Goal: Task Accomplishment & Management: Manage account settings

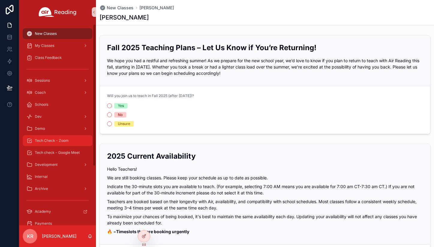
click at [59, 142] on span "Tech Check - Zoom" at bounding box center [52, 140] width 34 height 5
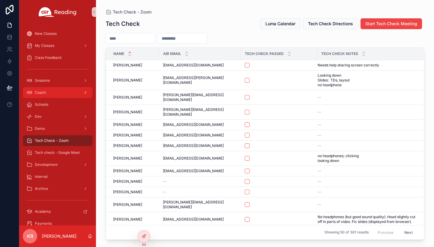
click at [52, 91] on div "Coach" at bounding box center [57, 93] width 62 height 10
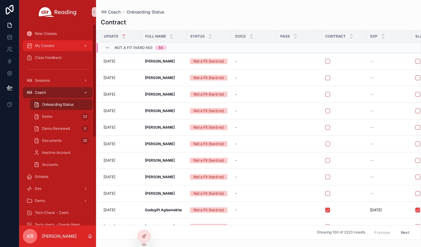
click at [48, 45] on span "My Classes" at bounding box center [44, 45] width 19 height 5
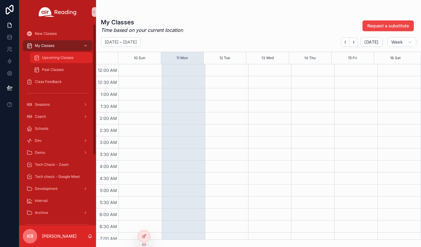
click at [60, 54] on div "Upcoming Classes" at bounding box center [61, 58] width 55 height 10
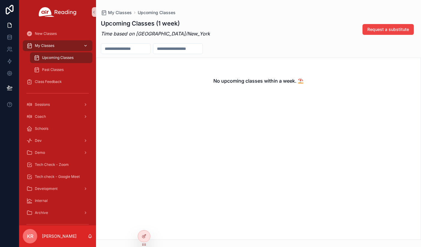
click at [64, 46] on div "My Classes" at bounding box center [57, 46] width 62 height 10
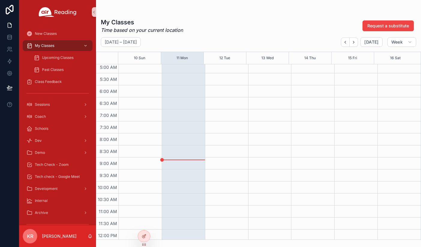
scroll to position [120, 0]
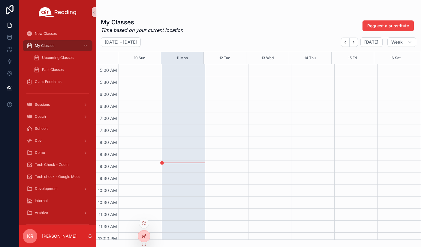
click at [148, 232] on div at bounding box center [144, 235] width 12 height 11
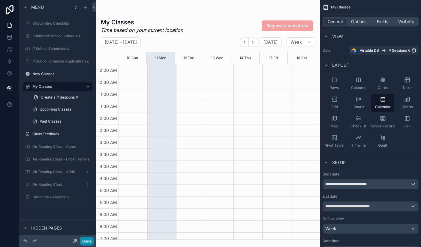
click at [86, 242] on button "Done" at bounding box center [86, 240] width 13 height 9
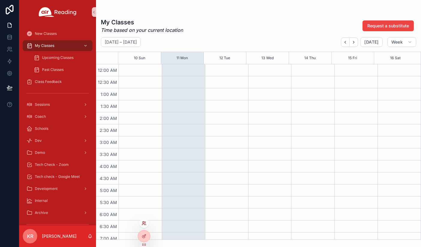
click at [143, 222] on icon at bounding box center [144, 222] width 5 height 5
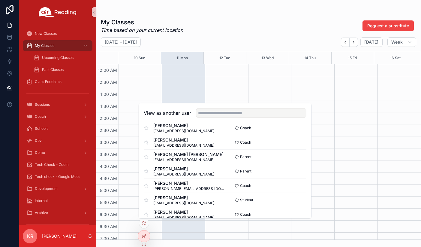
scroll to position [240, 0]
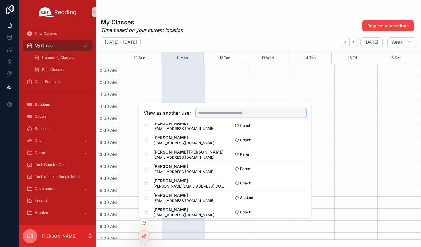
click at [215, 115] on input "text" at bounding box center [251, 113] width 110 height 10
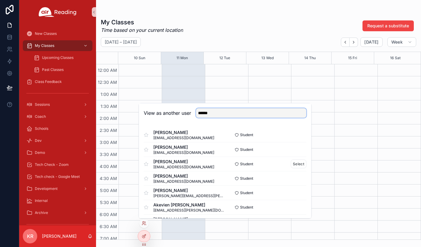
scroll to position [30, 0]
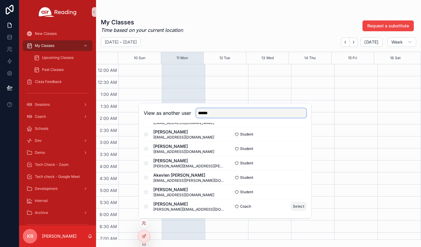
type input "******"
click at [293, 203] on button "Select" at bounding box center [299, 206] width 16 height 9
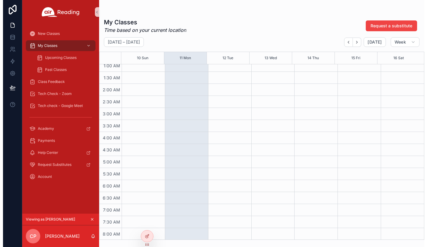
scroll to position [120, 0]
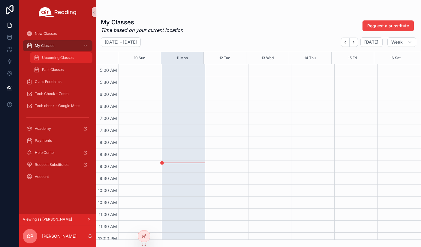
click at [62, 59] on span "Upcoming Classes" at bounding box center [57, 57] width 31 height 5
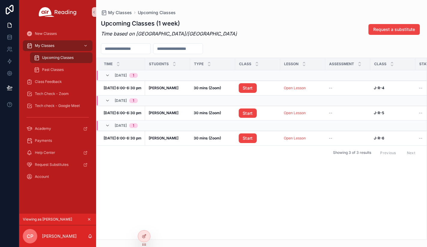
click at [89, 218] on icon "scrollable content" at bounding box center [89, 219] width 4 height 4
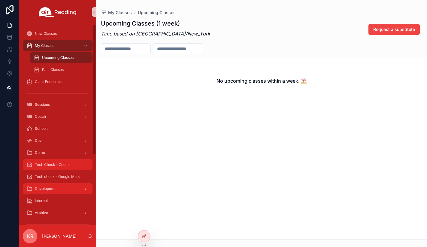
click at [65, 165] on span "Tech Check - Zoom" at bounding box center [52, 164] width 34 height 5
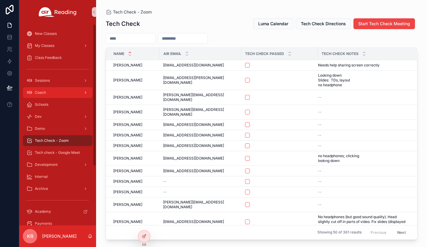
click at [56, 96] on div "Coach" at bounding box center [57, 93] width 62 height 10
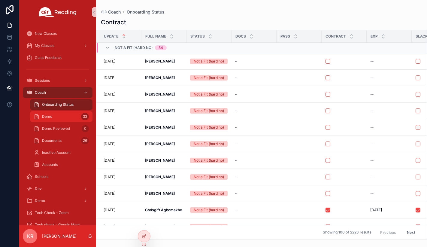
click at [59, 115] on div "Demo 33" at bounding box center [61, 117] width 55 height 10
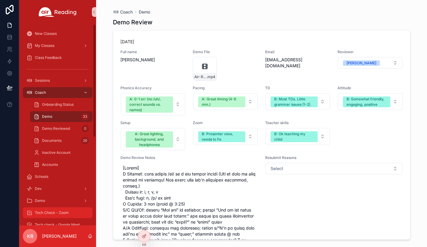
click at [49, 211] on span "Tech Check - Zoom" at bounding box center [52, 212] width 34 height 5
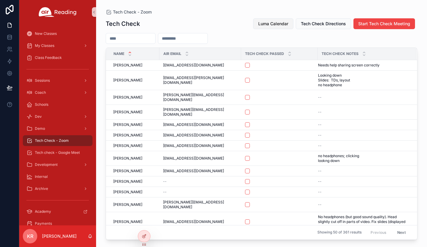
click at [273, 23] on span "Luma Calendar" at bounding box center [273, 24] width 30 height 6
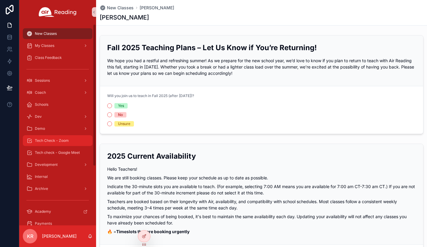
click at [64, 142] on span "Tech Check - Zoom" at bounding box center [52, 140] width 34 height 5
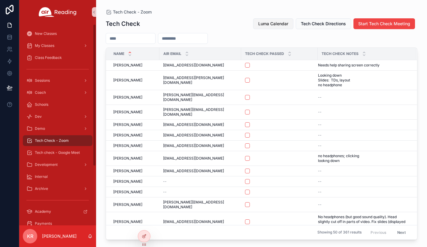
click at [277, 23] on span "Luma Calendar" at bounding box center [273, 24] width 30 height 6
